Goal: Find specific page/section: Find specific page/section

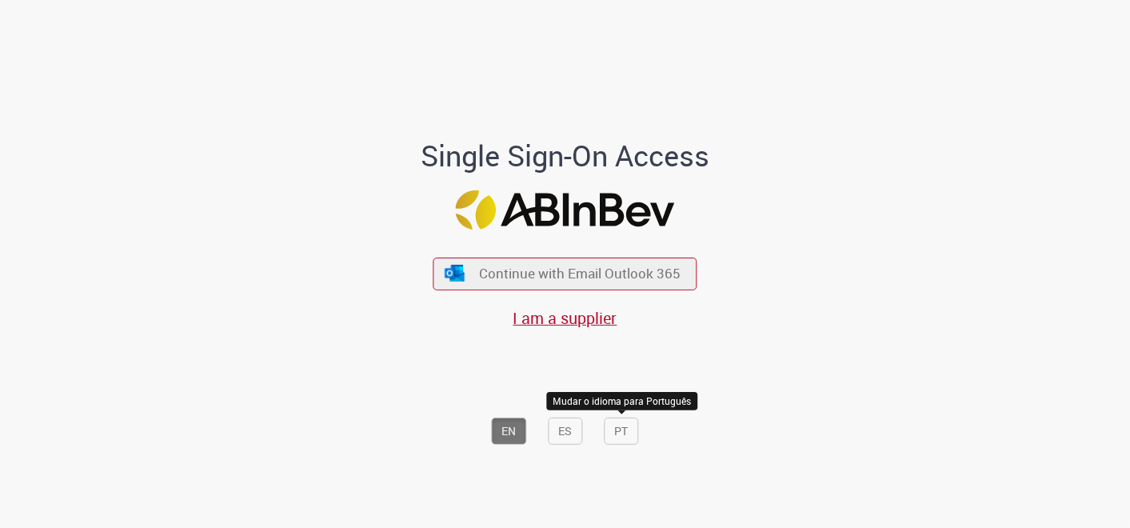
drag, startPoint x: 612, startPoint y: 438, endPoint x: 610, endPoint y: 430, distance: 8.9
click at [611, 438] on button "PT" at bounding box center [622, 431] width 34 height 27
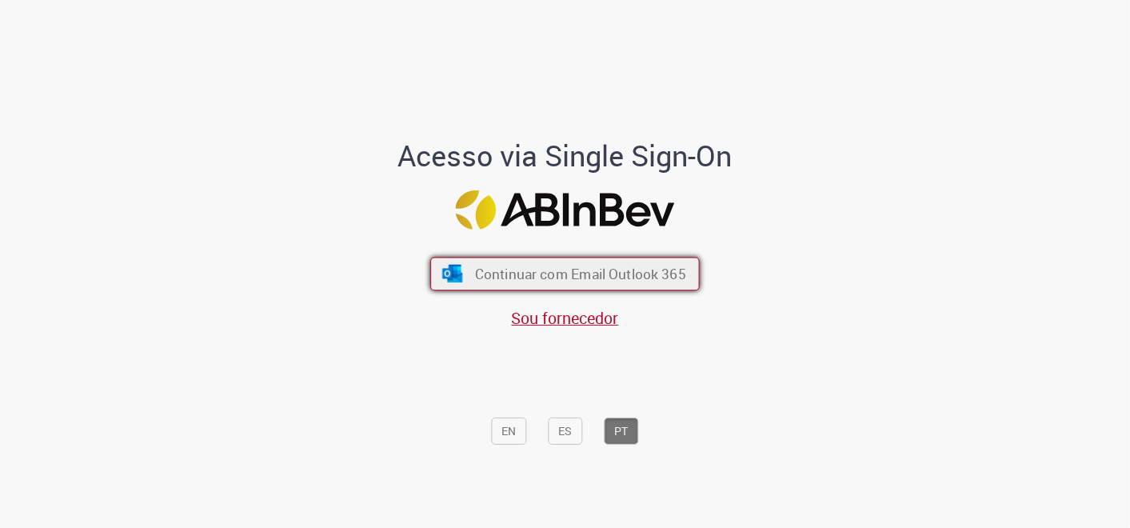
click at [628, 274] on span "Continuar com Email Outlook 365" at bounding box center [580, 273] width 211 height 18
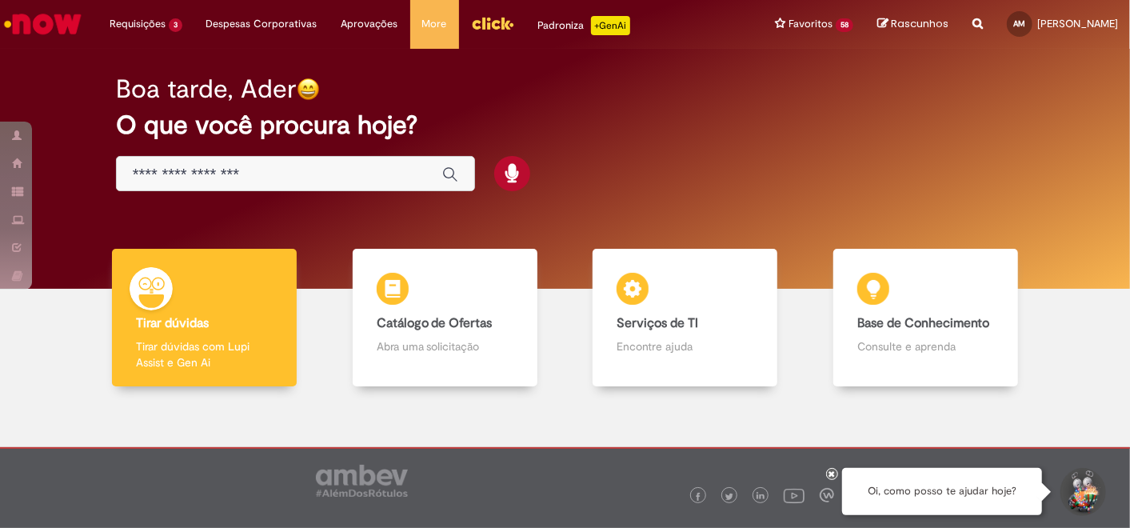
click at [961, 16] on div "Reportar problema Artigos Não encontrou base de conhecimento Catálogo Não foram…" at bounding box center [978, 24] width 34 height 49
click at [973, 22] on icon "Search from all sources" at bounding box center [978, 14] width 10 height 29
click at [909, 24] on input "text" at bounding box center [946, 24] width 74 height 27
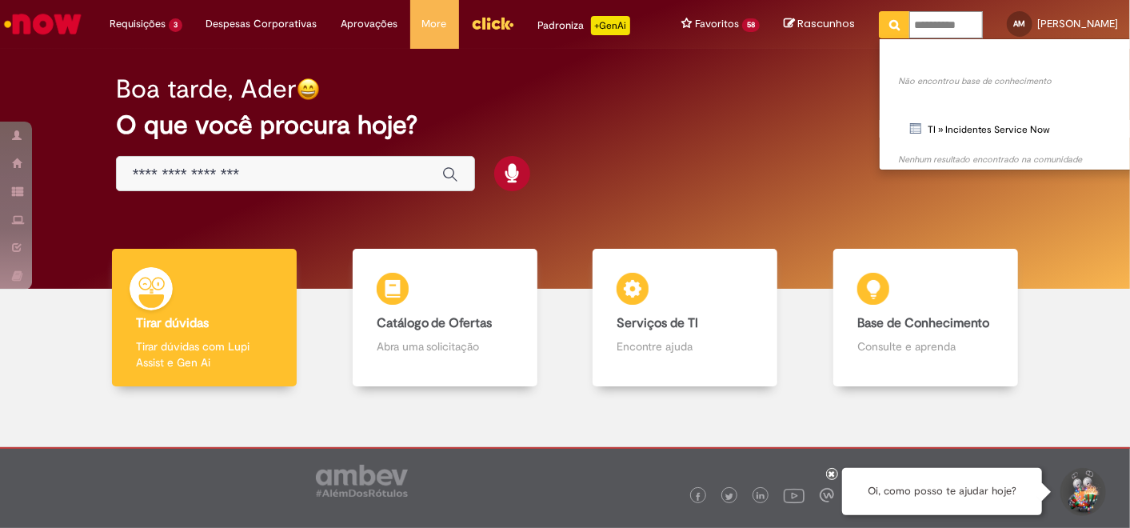
type input "**********"
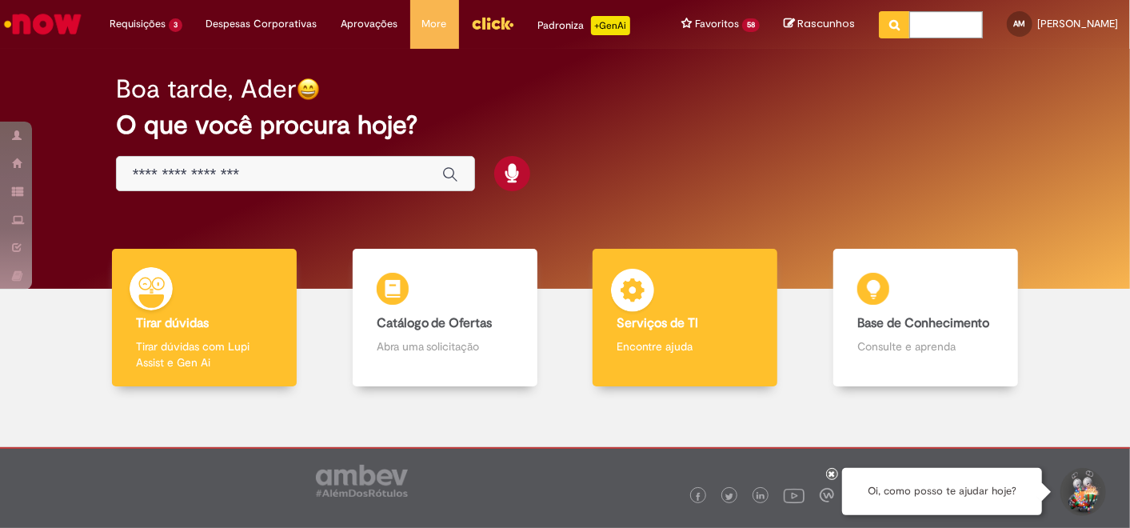
click at [657, 322] on div "Serviços de TI Serviços de TI Encontre ajuda" at bounding box center [685, 318] width 185 height 138
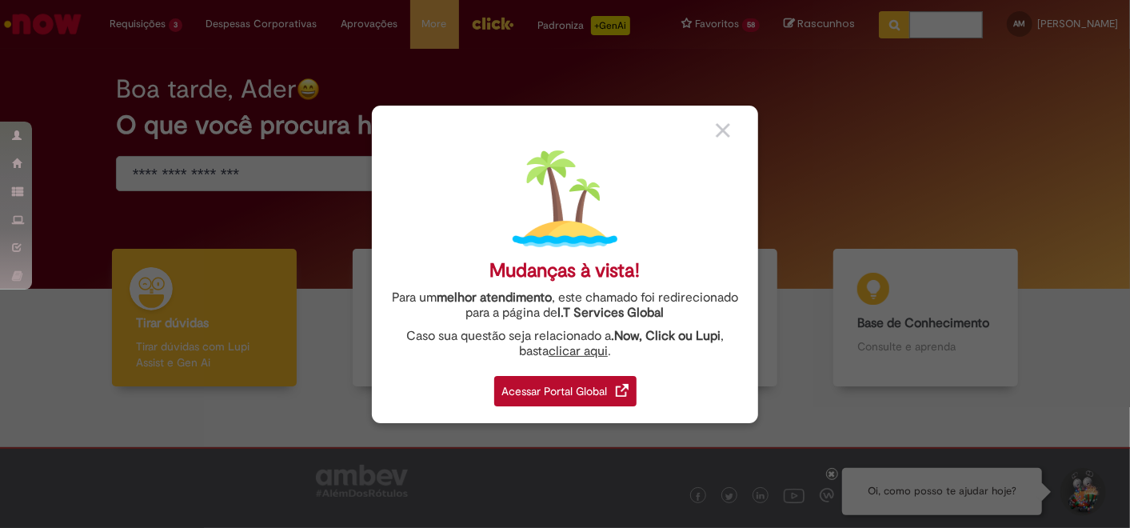
click at [591, 404] on div "Acessar Portal Global" at bounding box center [565, 391] width 142 height 30
